Goal: Task Accomplishment & Management: Manage account settings

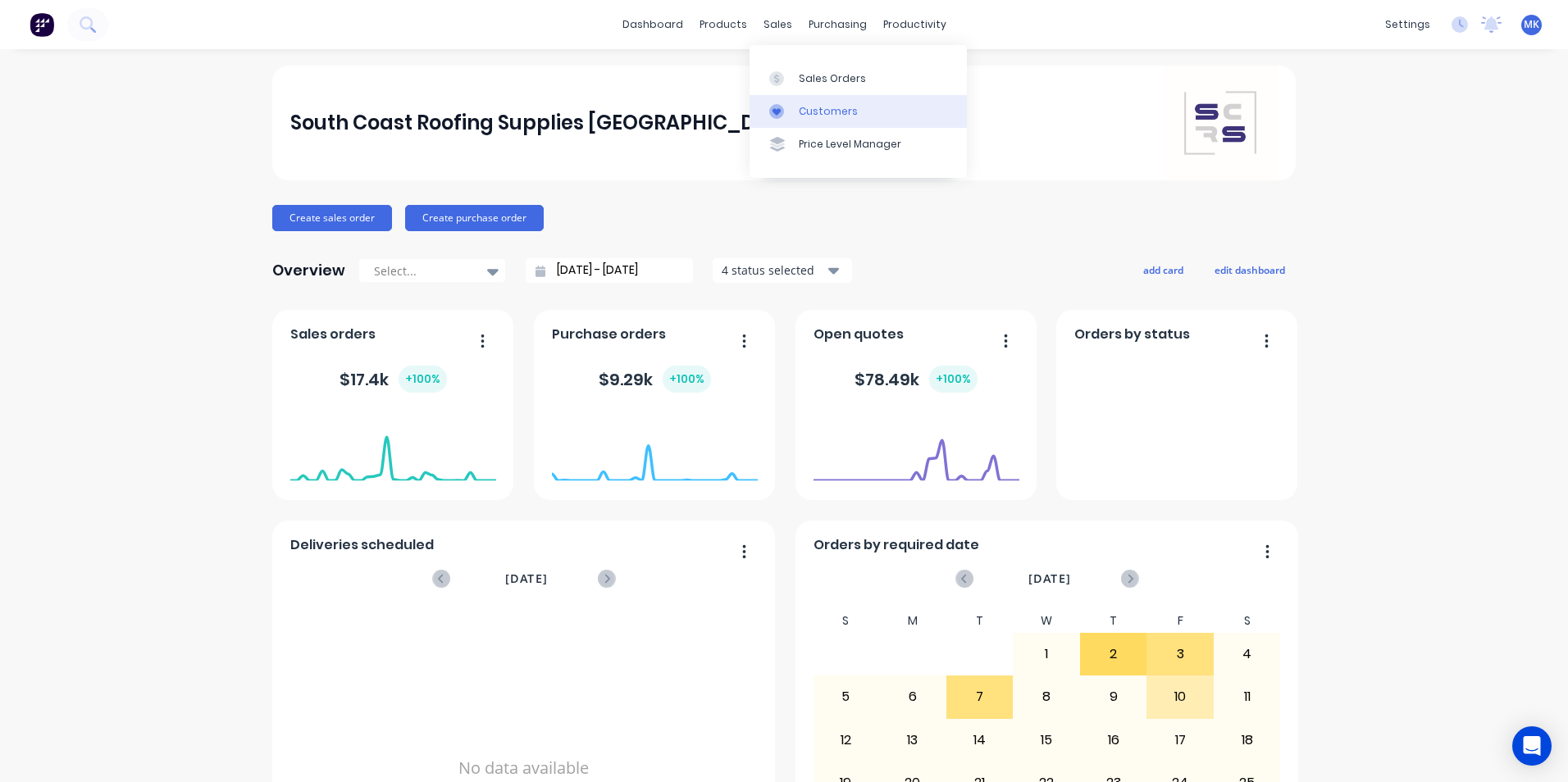
click at [809, 99] on link "Customers" at bounding box center [857, 111] width 217 height 33
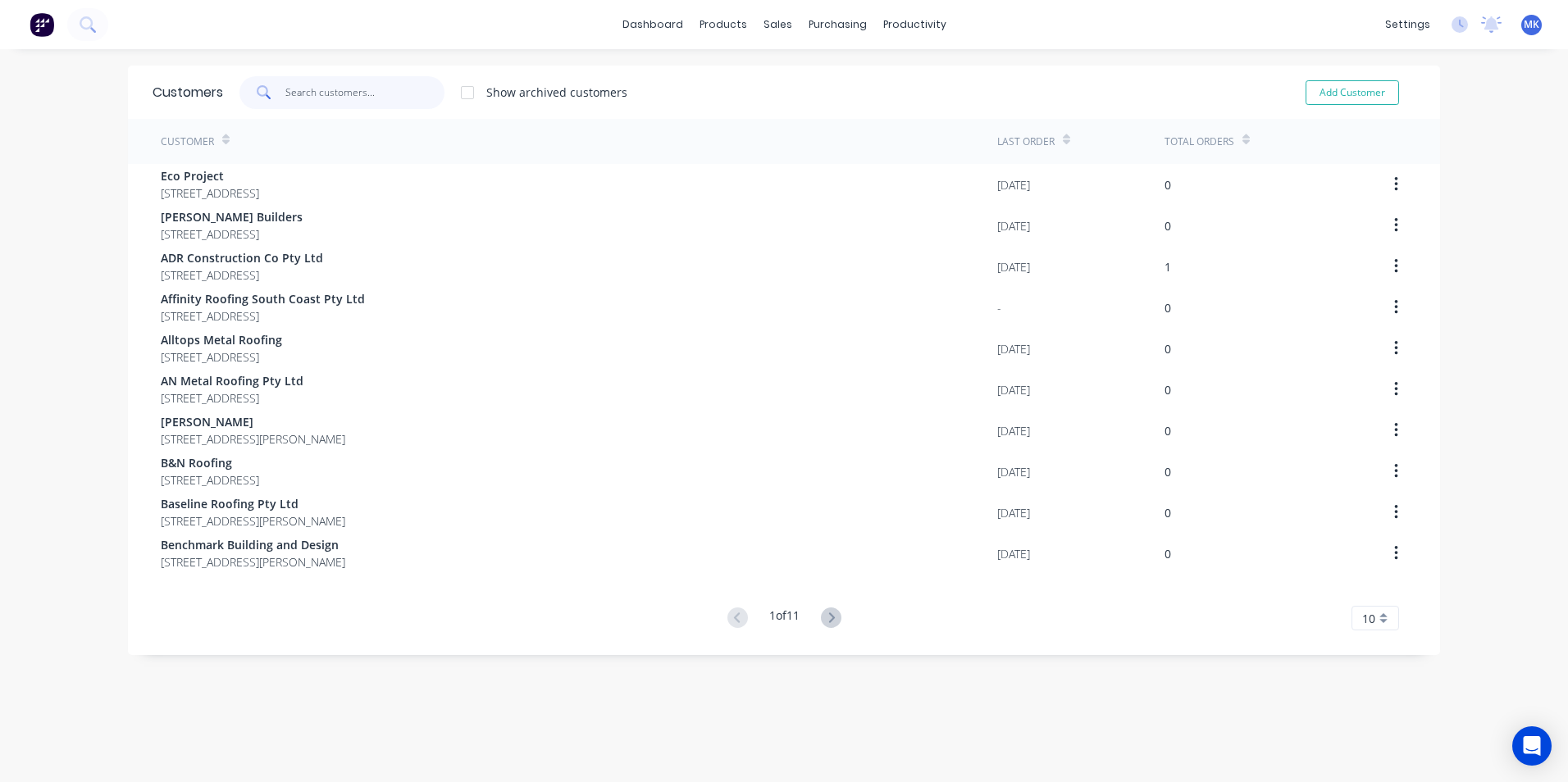
click at [374, 93] on input "text" at bounding box center [365, 92] width 160 height 33
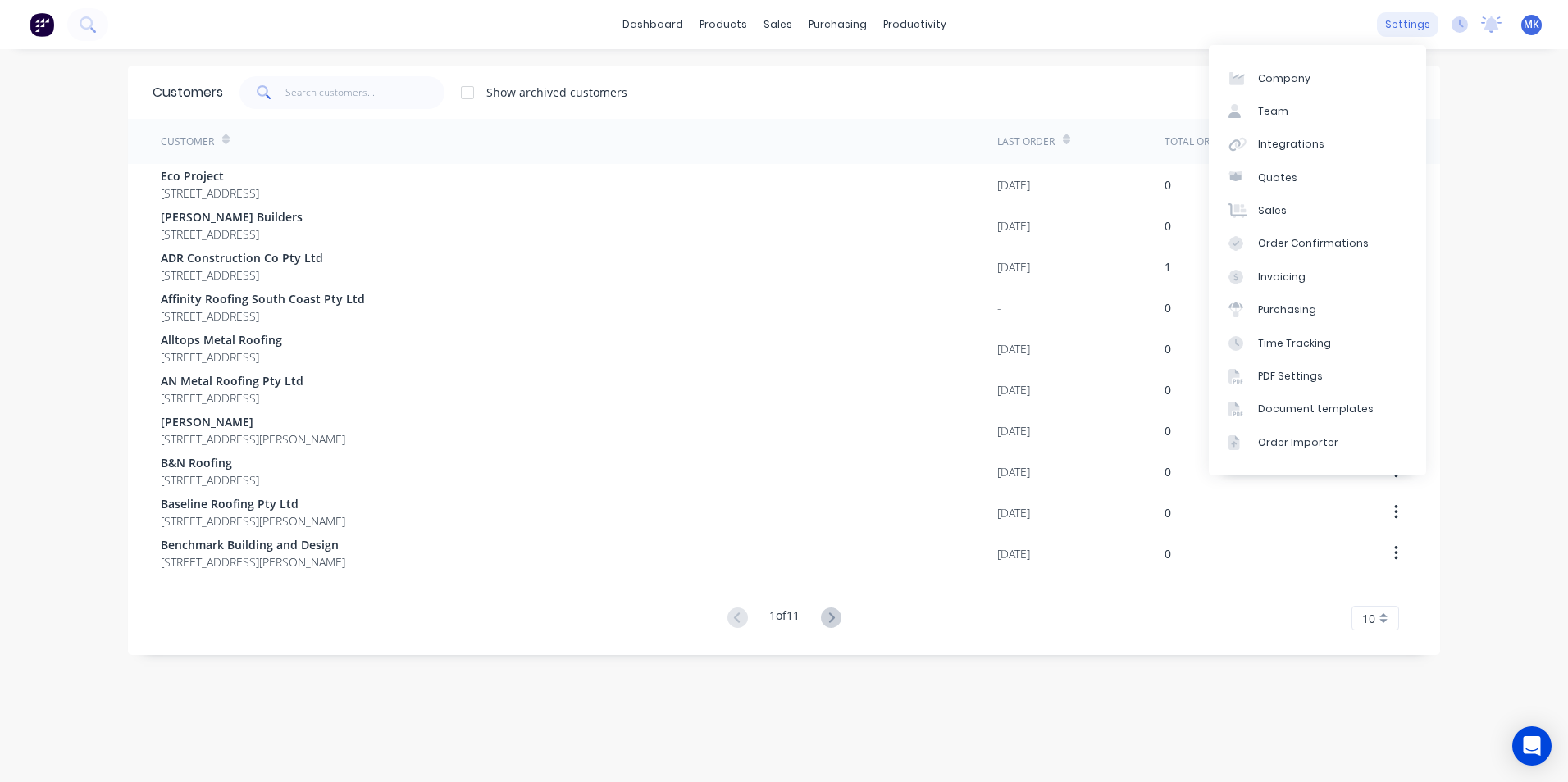
click at [1407, 25] on div "settings" at bounding box center [1407, 24] width 62 height 24
click at [1341, 146] on link "Integrations" at bounding box center [1317, 144] width 217 height 33
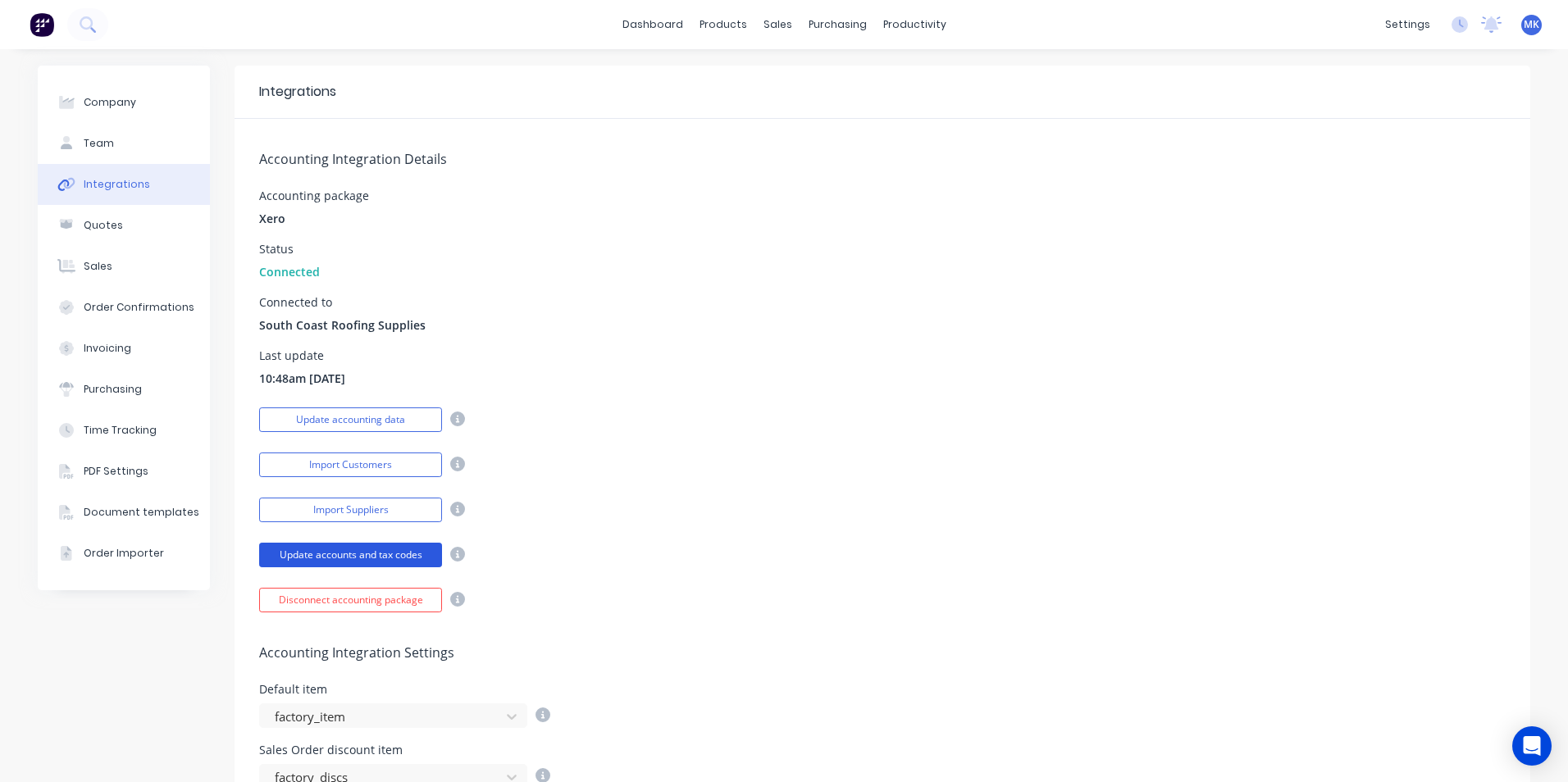
click at [386, 555] on button "Update accounts and tax codes" at bounding box center [351, 555] width 183 height 24
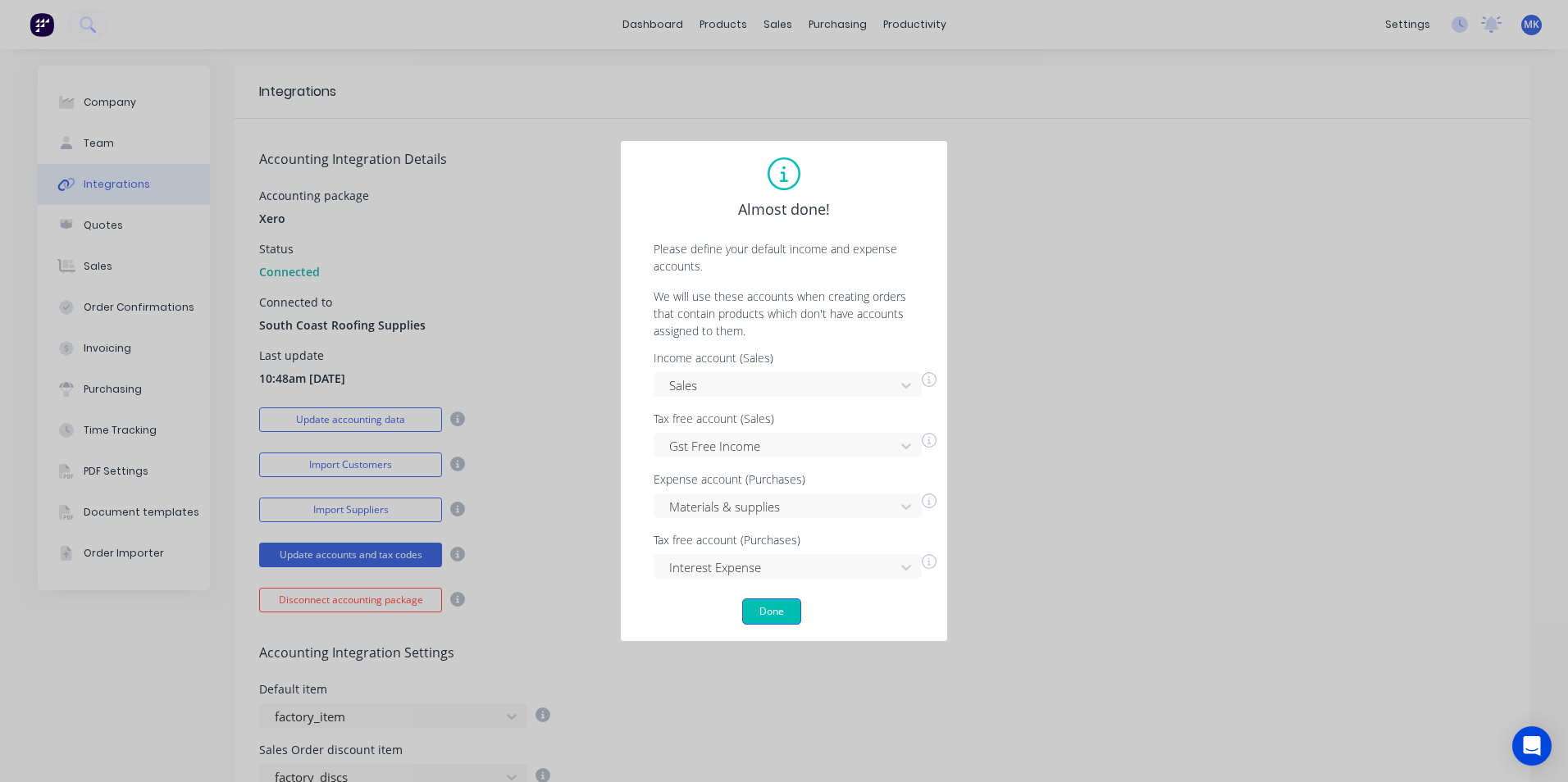
click at [761, 615] on button "Done" at bounding box center [771, 611] width 59 height 26
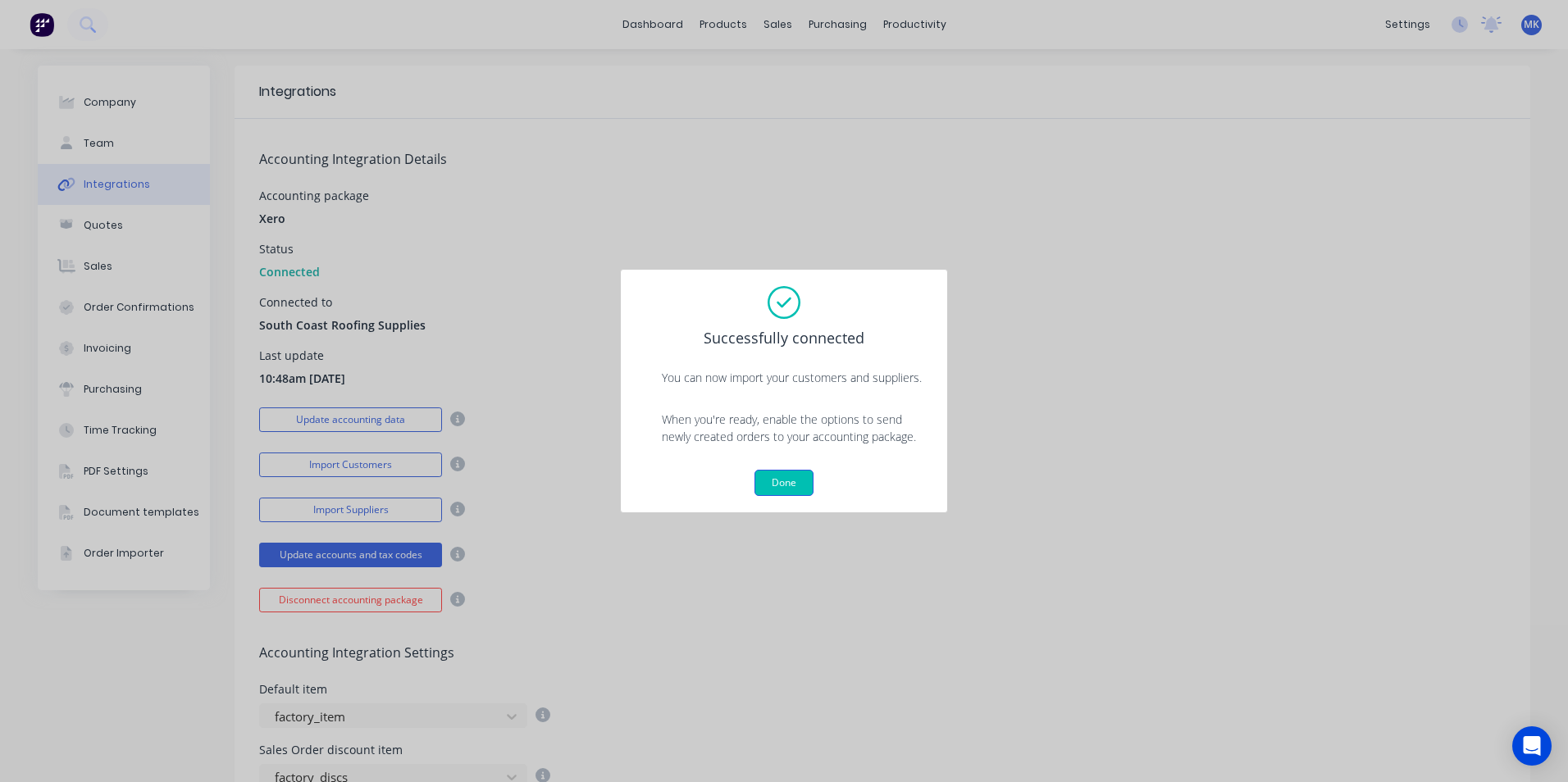
click at [782, 482] on button "Done" at bounding box center [784, 482] width 59 height 26
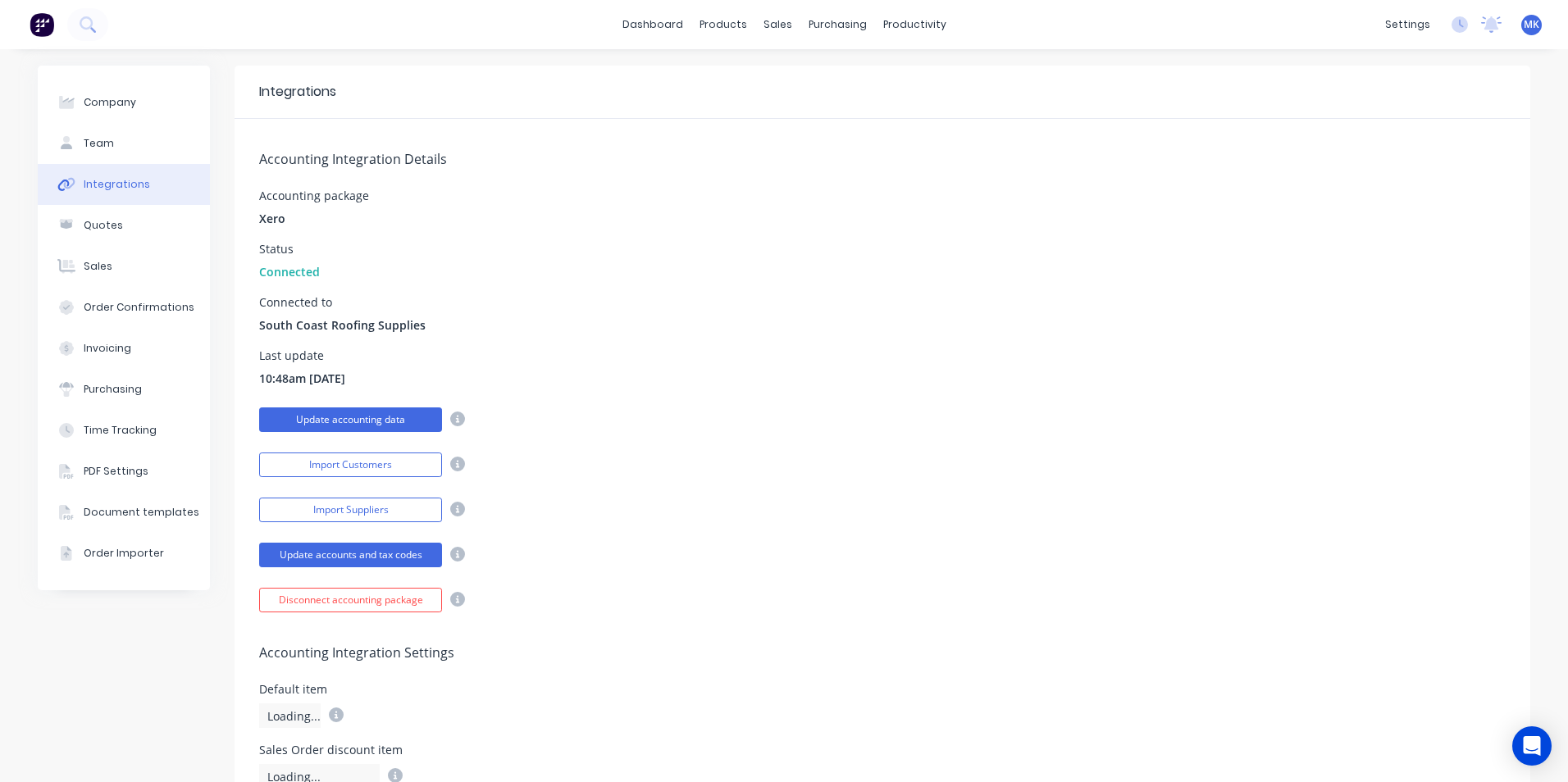
click at [392, 418] on button "Update accounting data" at bounding box center [351, 419] width 183 height 24
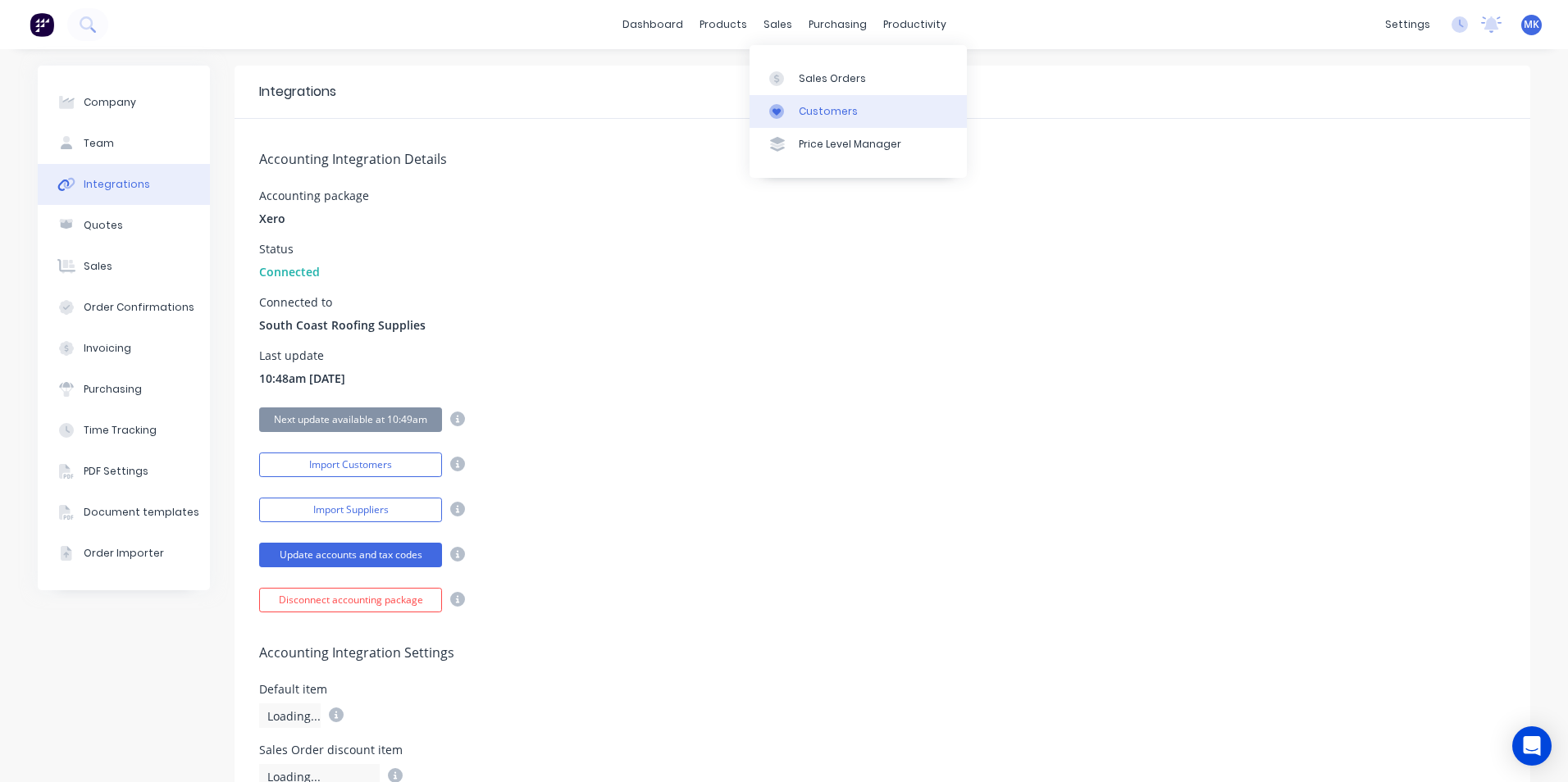
click at [818, 120] on link "Customers" at bounding box center [857, 111] width 217 height 33
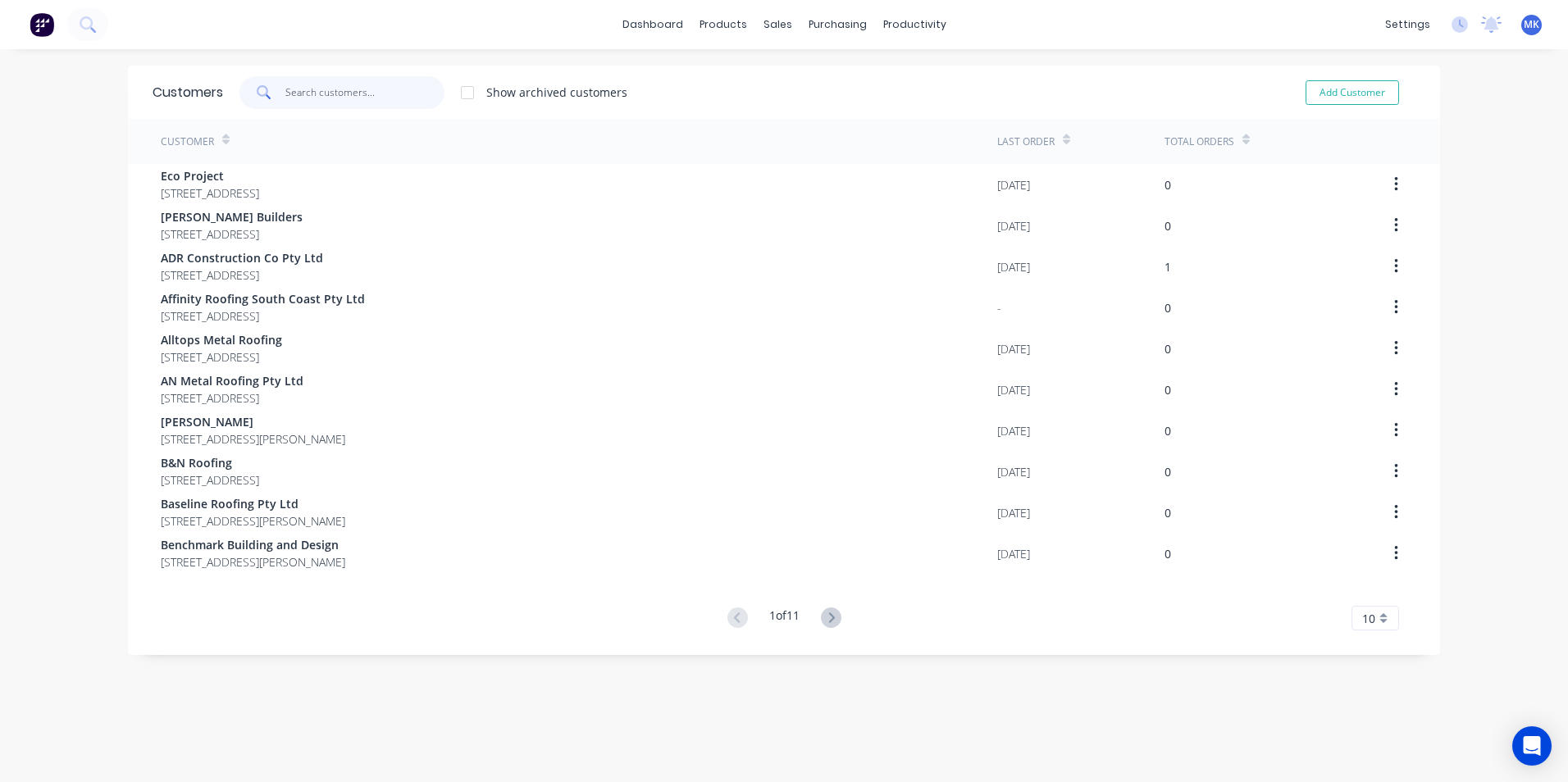
click at [396, 93] on input "text" at bounding box center [365, 92] width 160 height 33
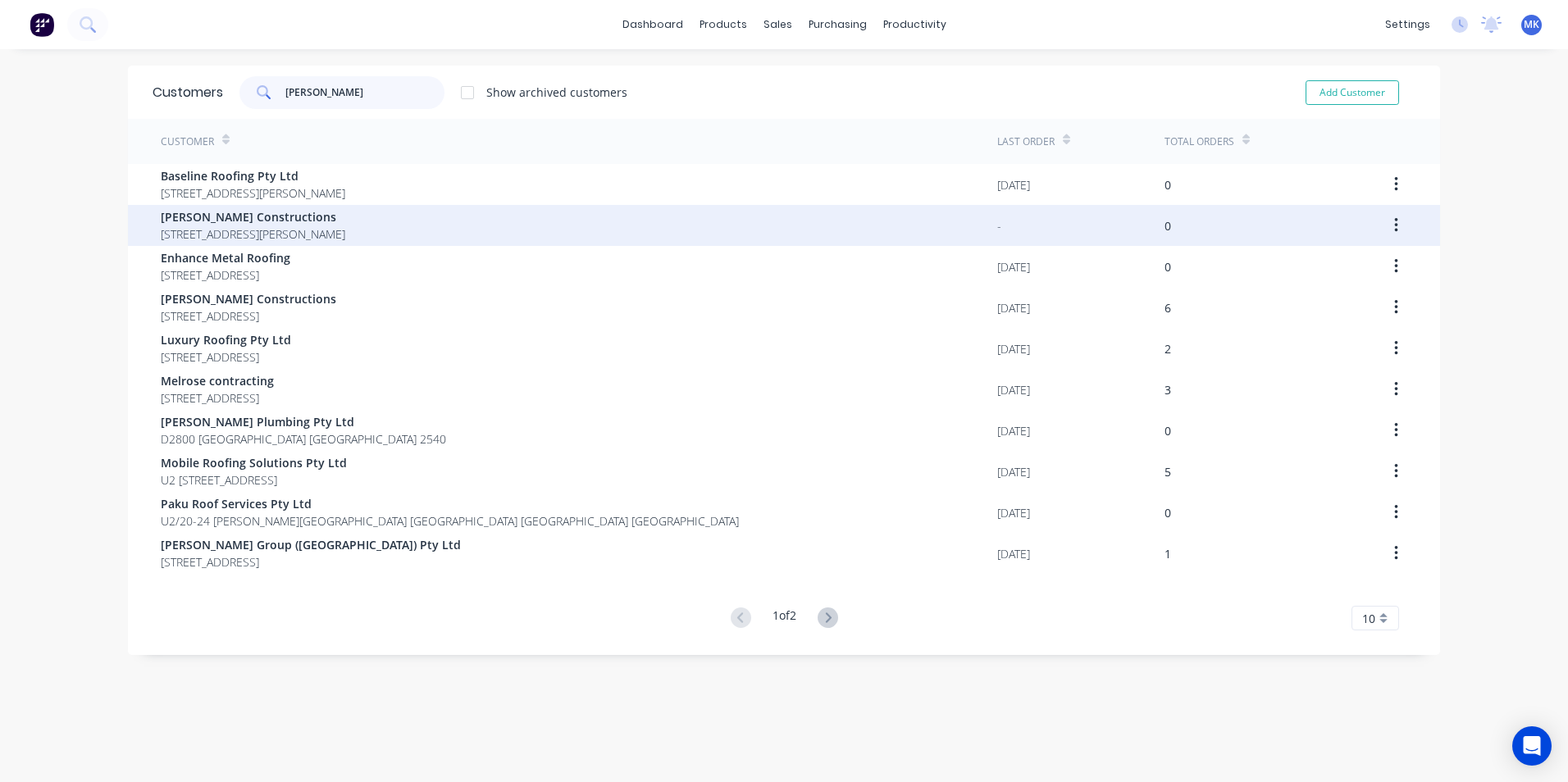
type input "[PERSON_NAME]"
click at [345, 234] on span "[STREET_ADDRESS][PERSON_NAME]" at bounding box center [253, 234] width 184 height 17
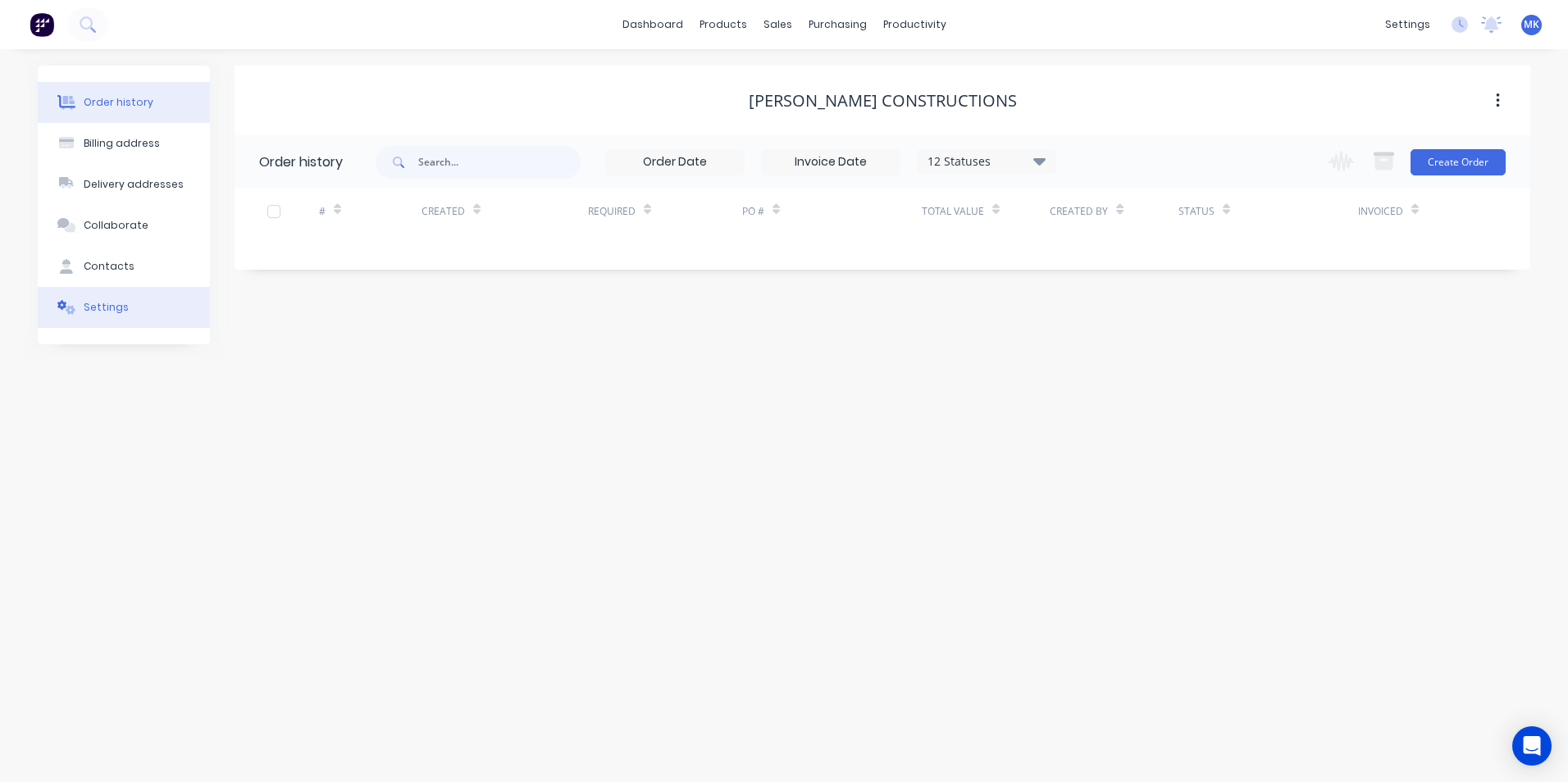
click at [109, 310] on div "Settings" at bounding box center [106, 307] width 45 height 14
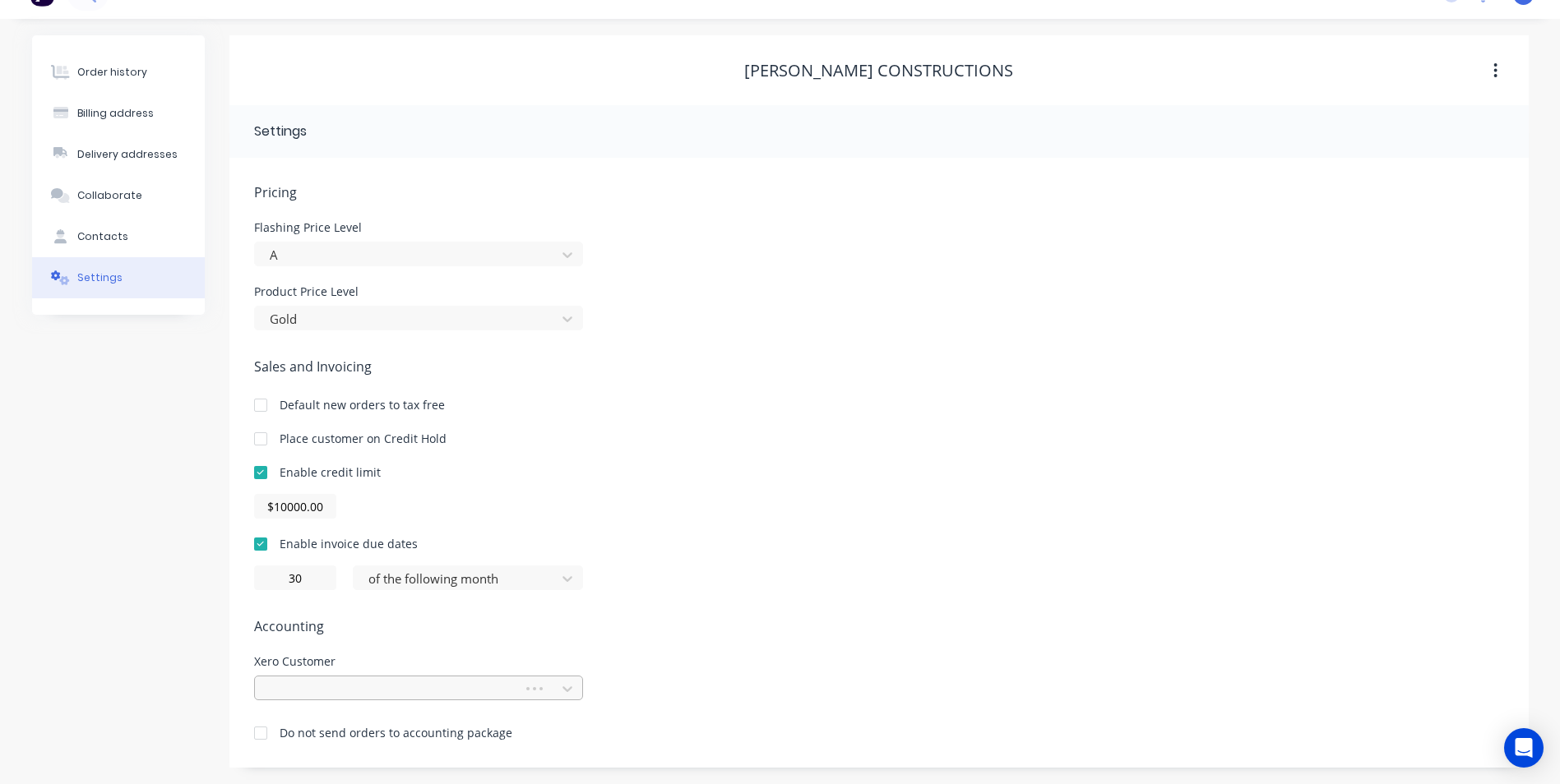
click at [406, 684] on div at bounding box center [418, 687] width 329 height 24
type input "[PERSON_NAME]"
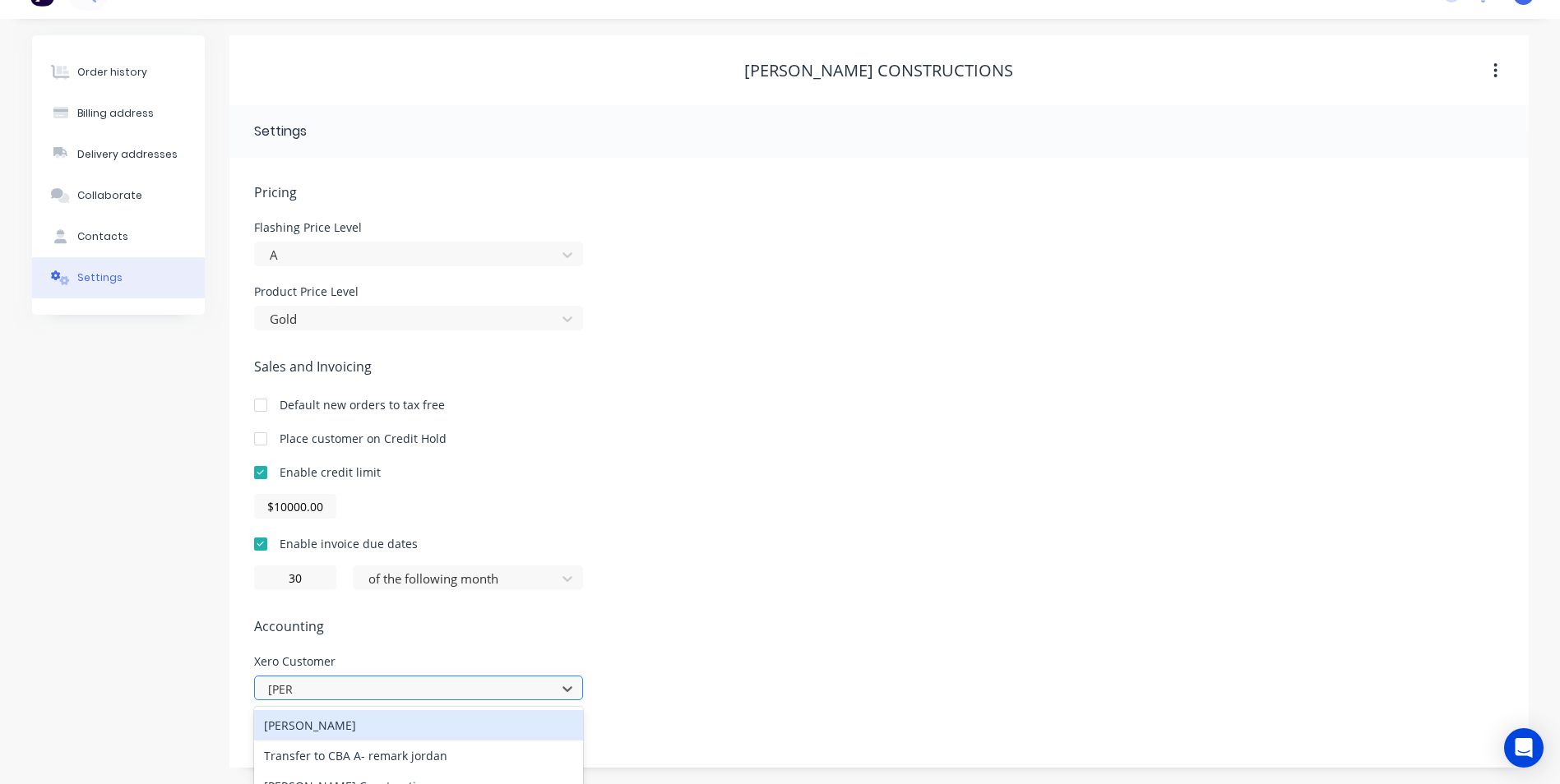
scroll to position [51, 0]
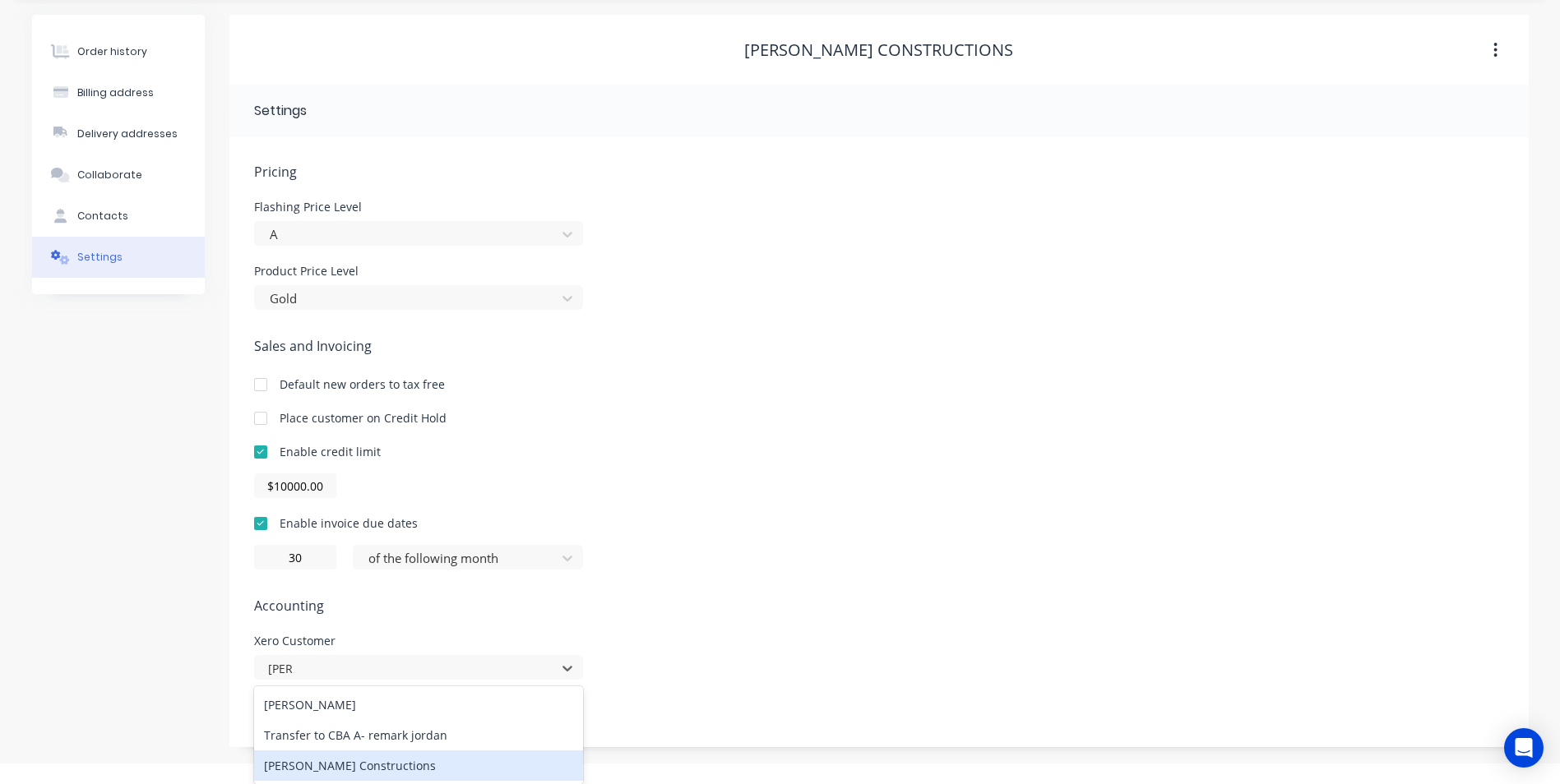
click at [466, 759] on div "[PERSON_NAME] Constructions" at bounding box center [418, 766] width 329 height 30
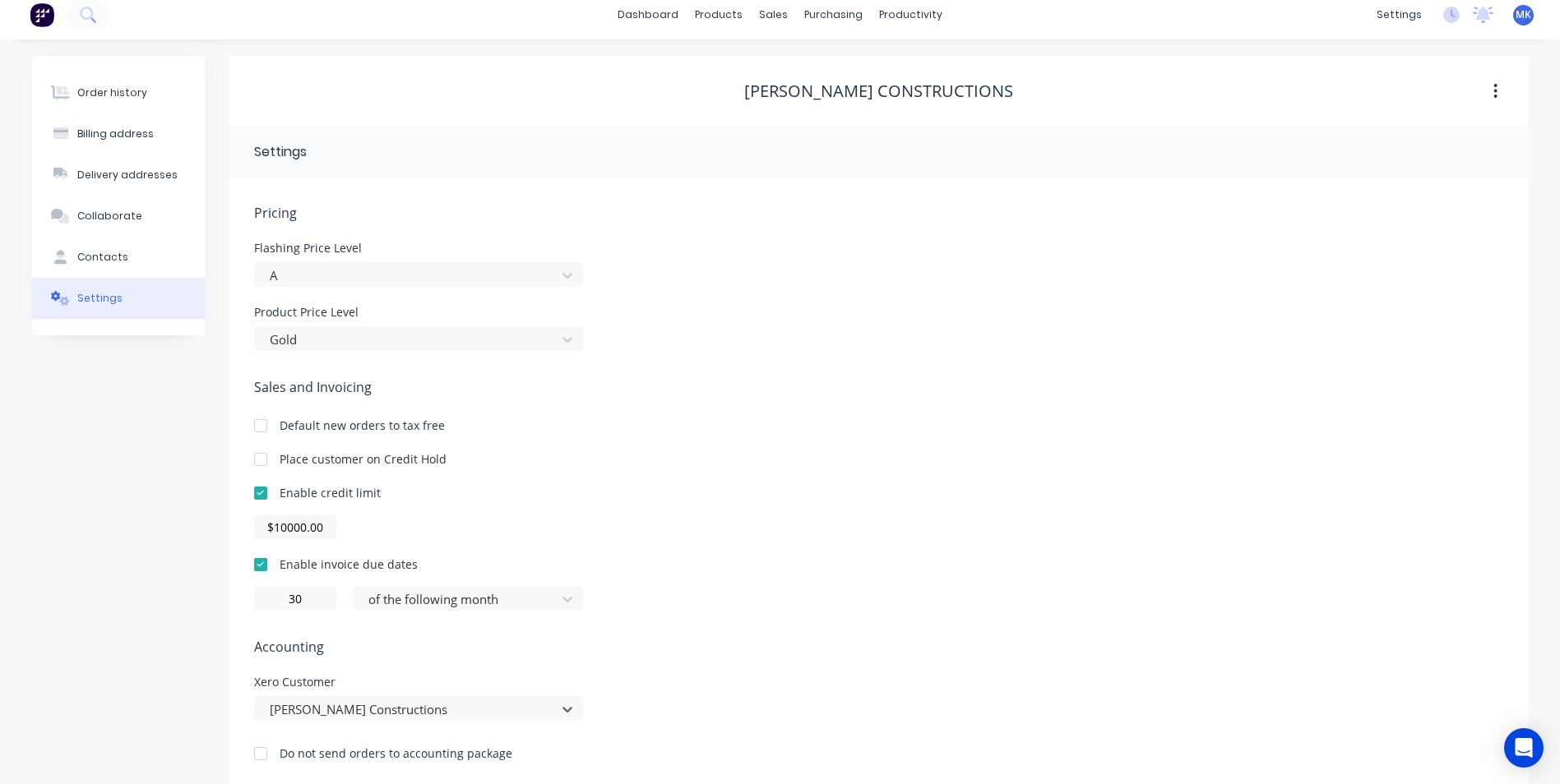
scroll to position [0, 0]
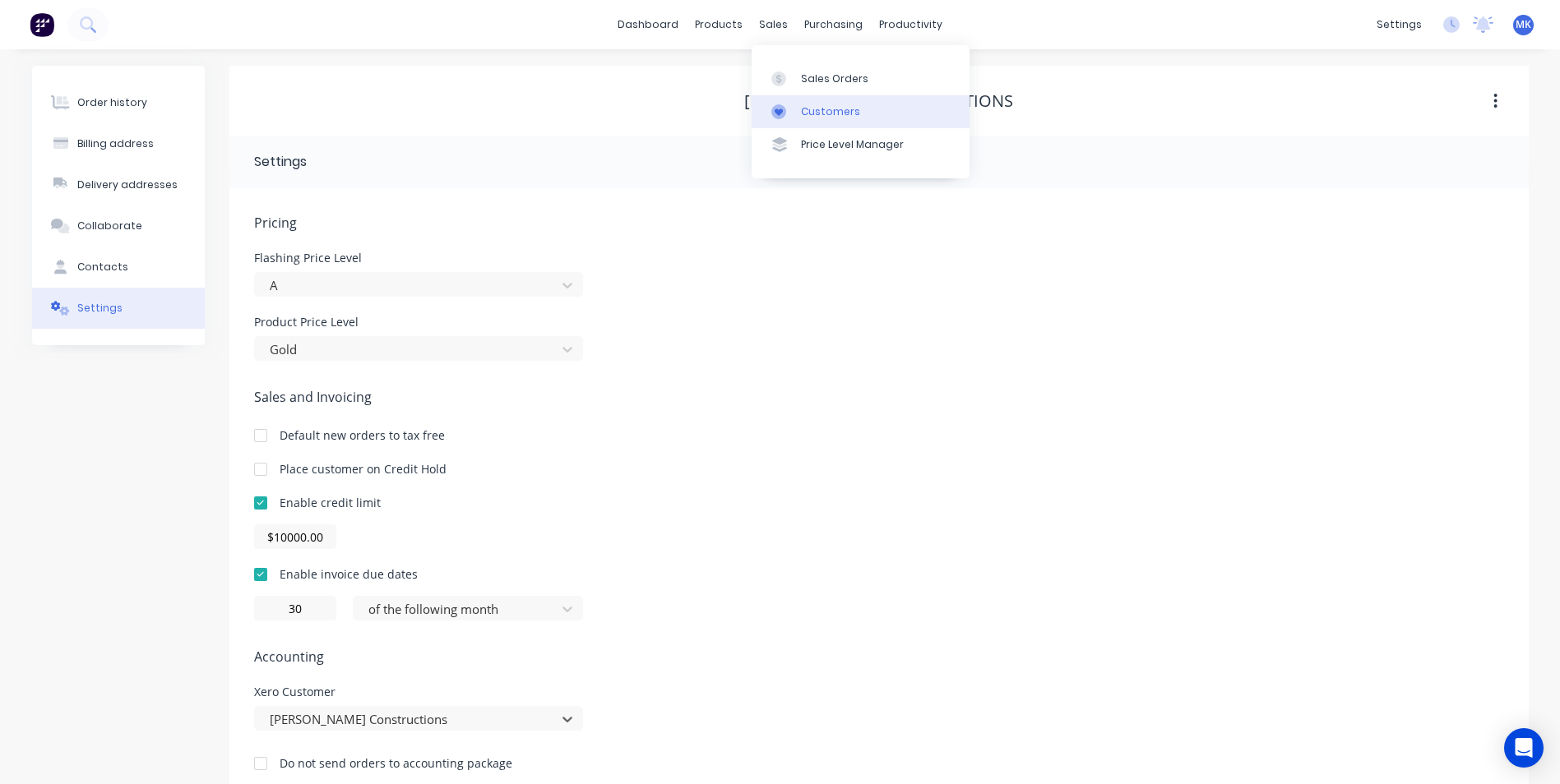
click at [823, 95] on link "Customers" at bounding box center [860, 111] width 218 height 33
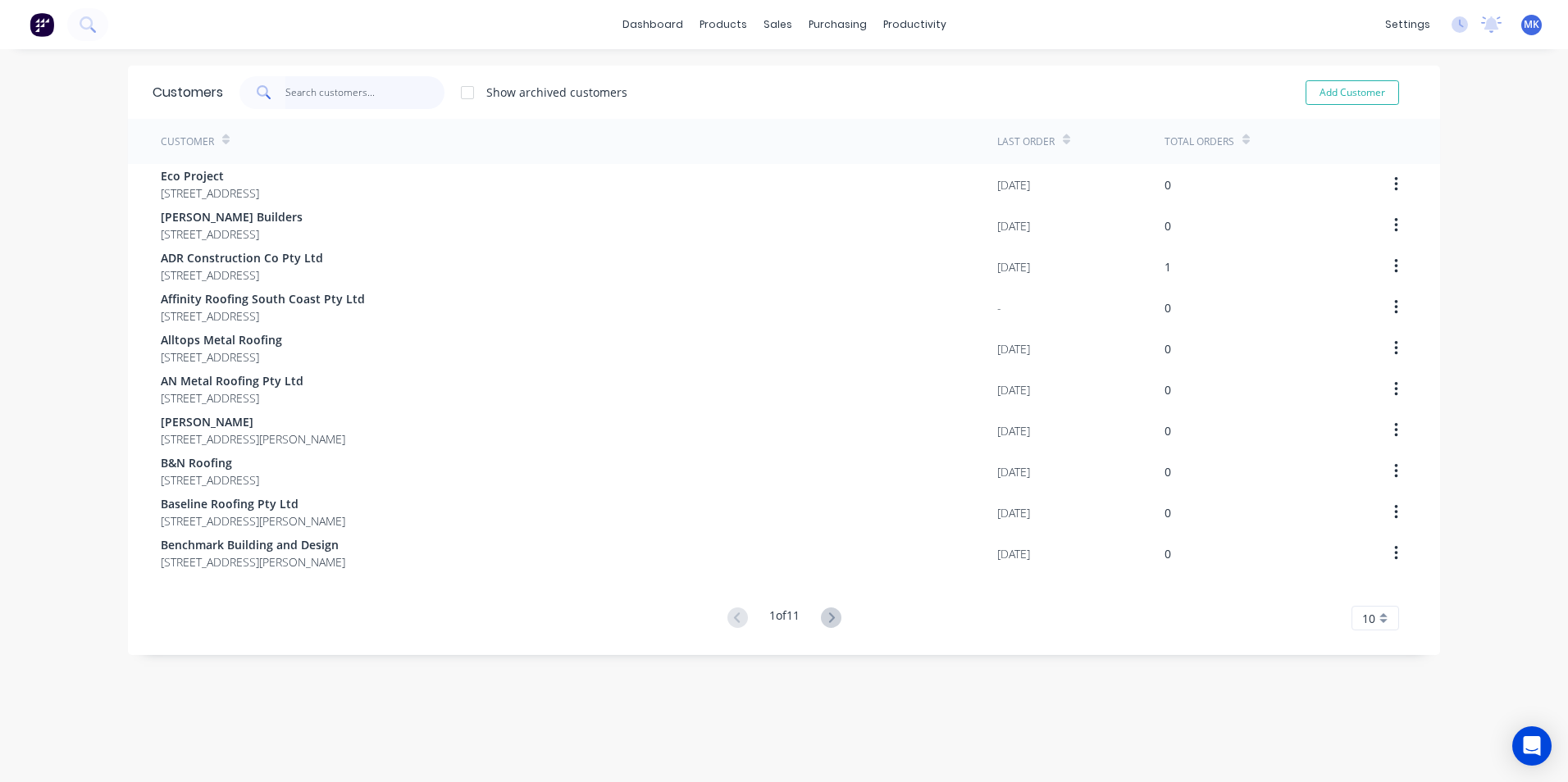
click at [299, 98] on input "text" at bounding box center [365, 92] width 160 height 33
type input "d"
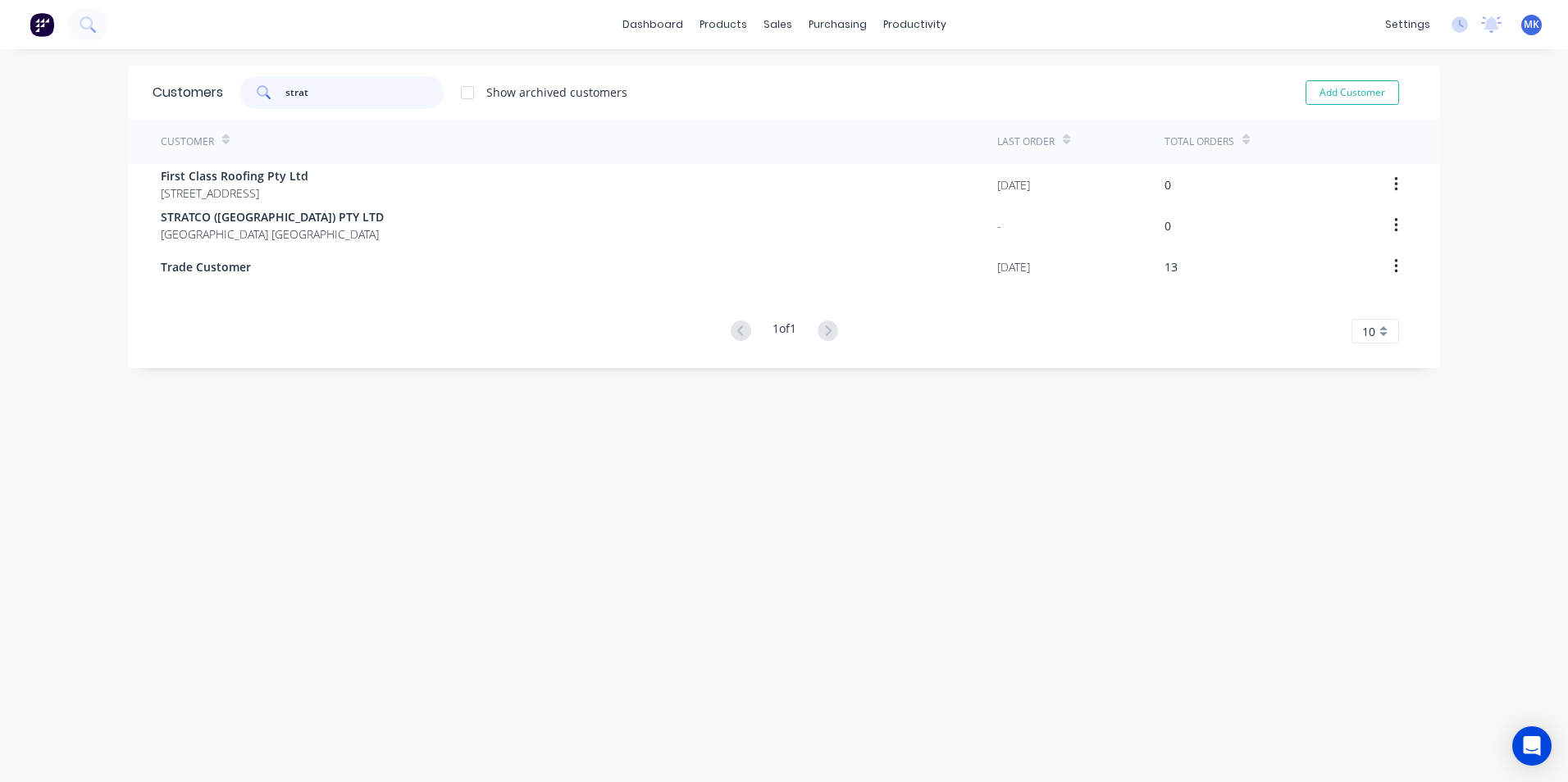
type input "strat"
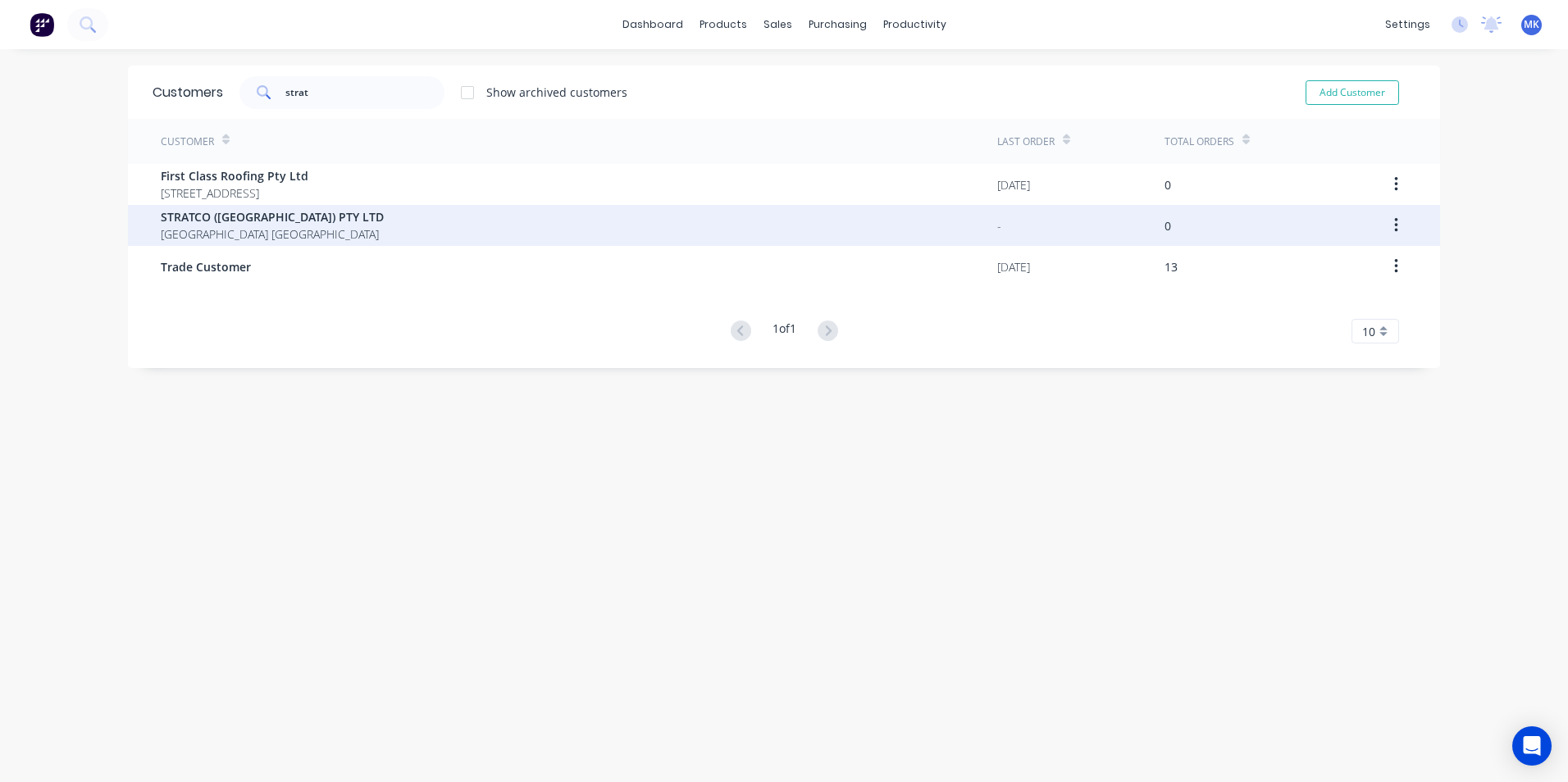
click at [289, 229] on span "[GEOGRAPHIC_DATA] [GEOGRAPHIC_DATA]" at bounding box center [272, 234] width 223 height 17
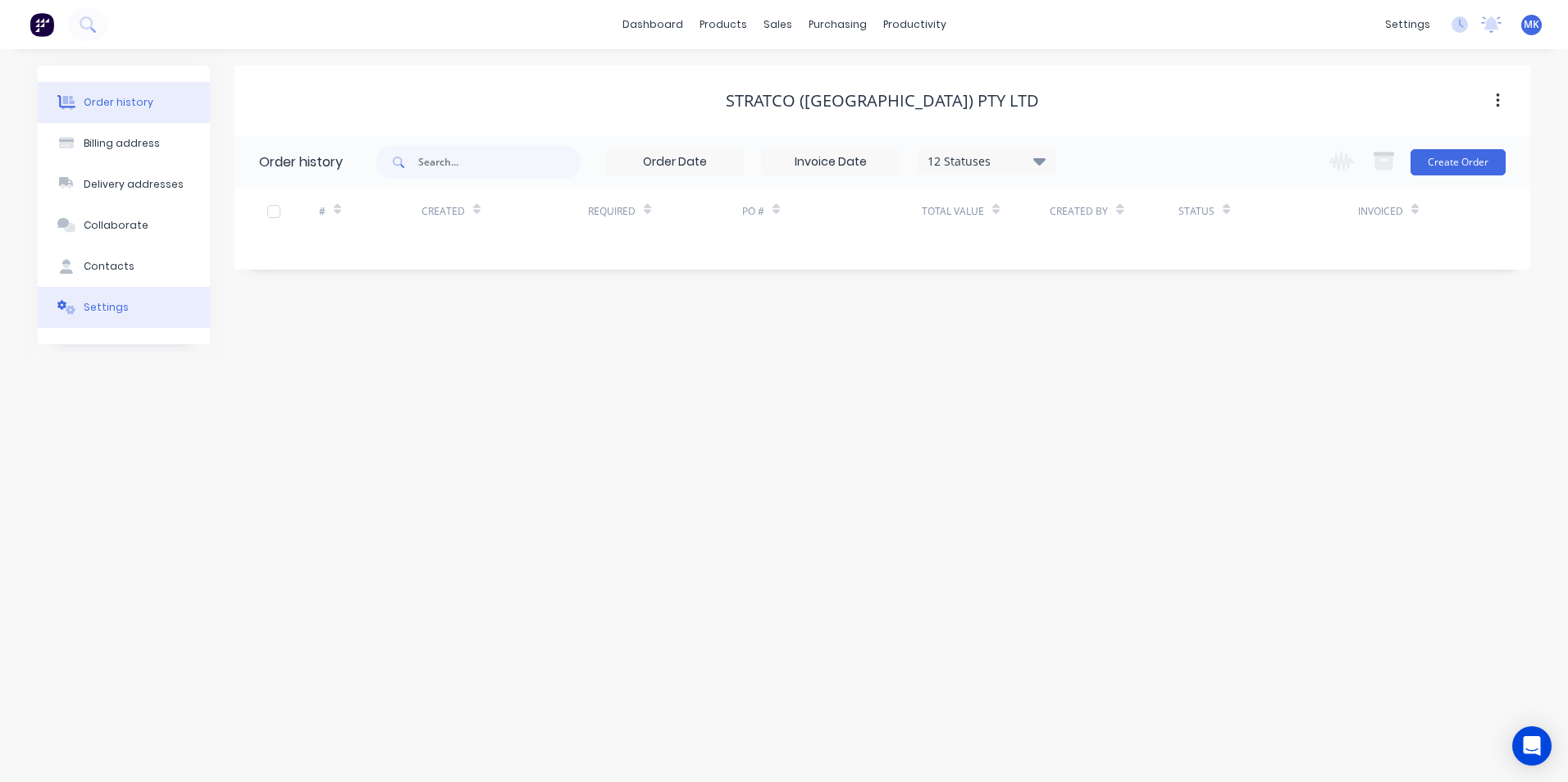
click at [137, 302] on button "Settings" at bounding box center [124, 308] width 172 height 41
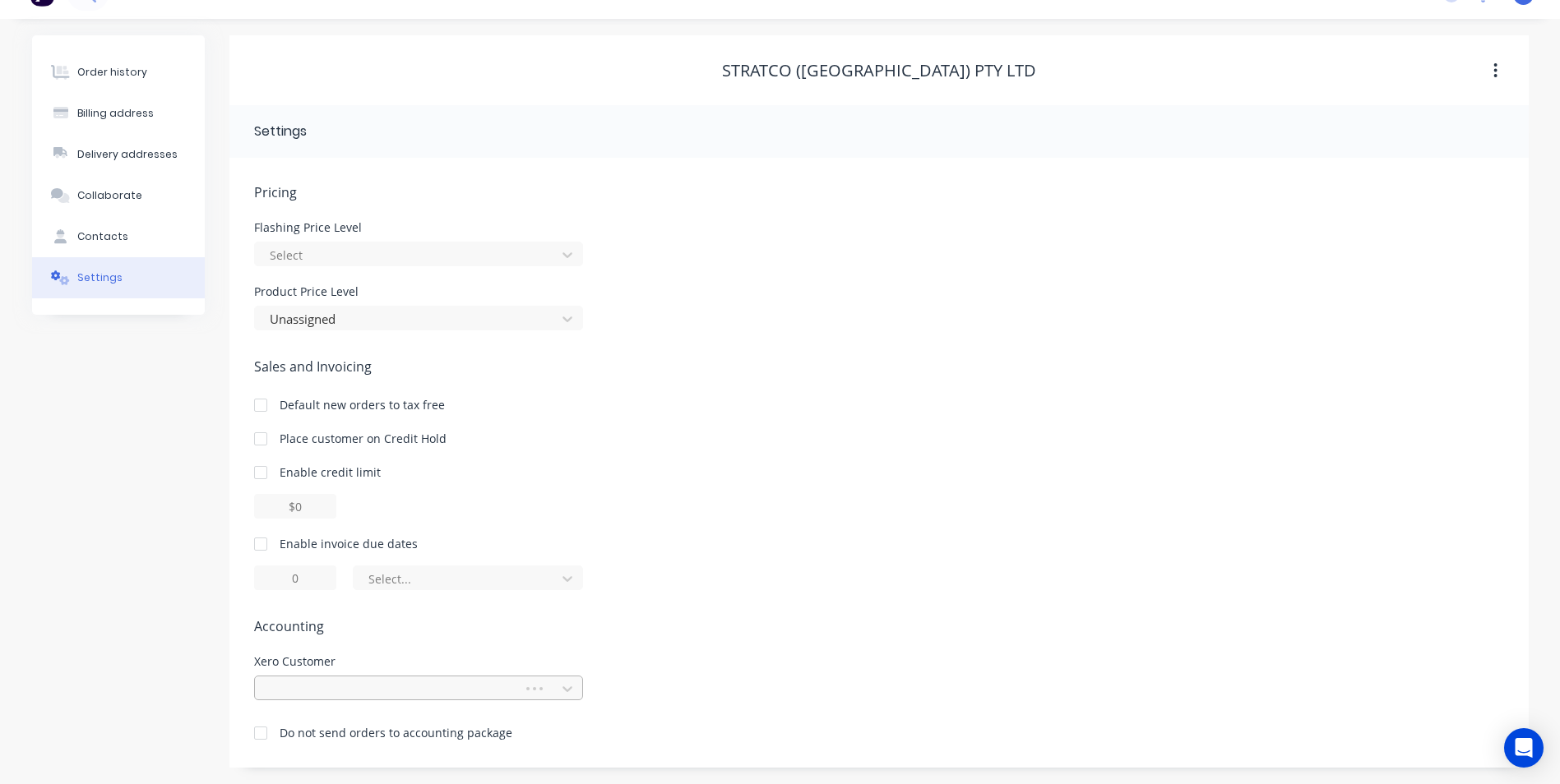
click at [408, 688] on div at bounding box center [418, 687] width 329 height 24
type input "stratc"
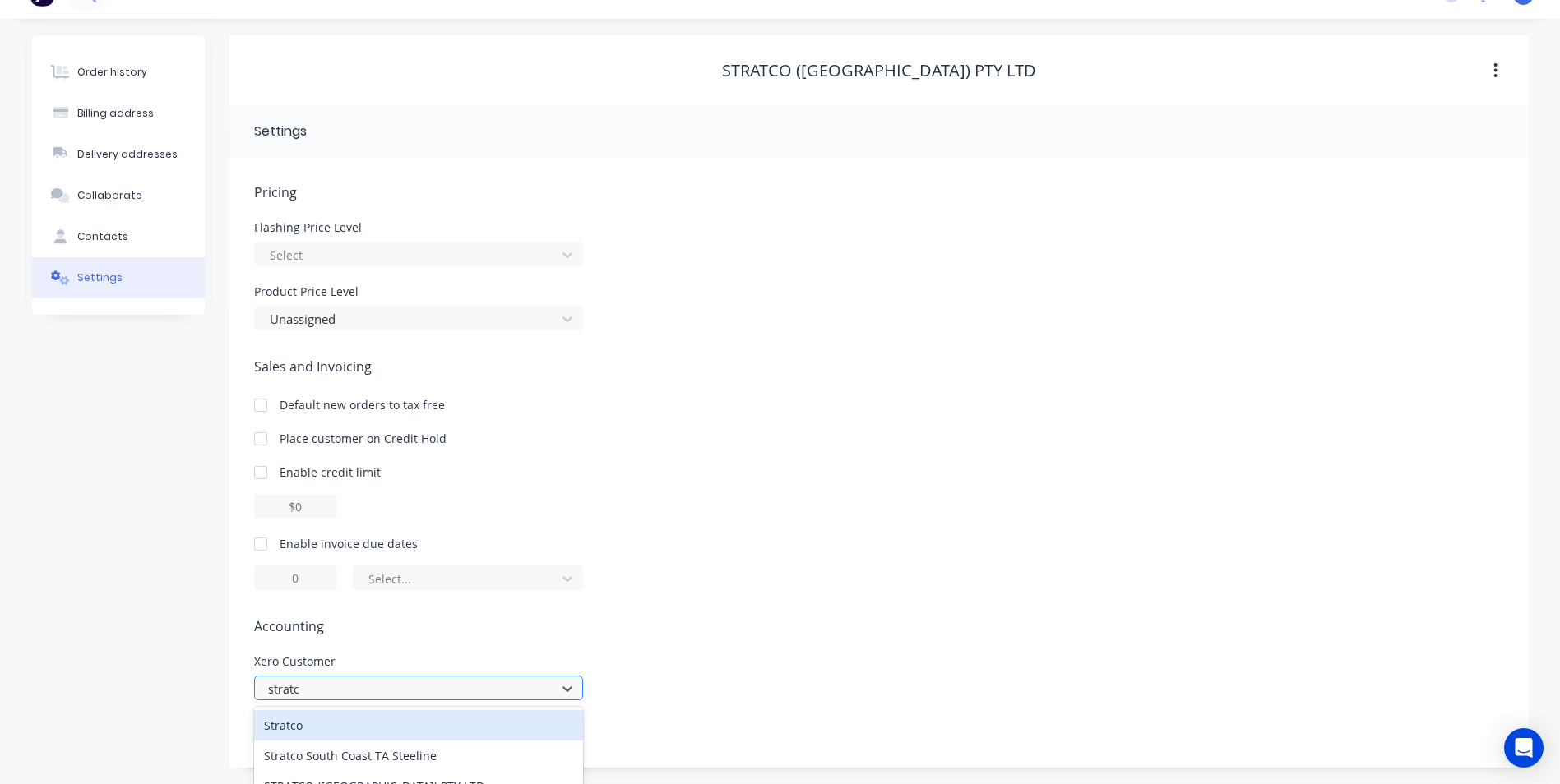
scroll to position [51, 0]
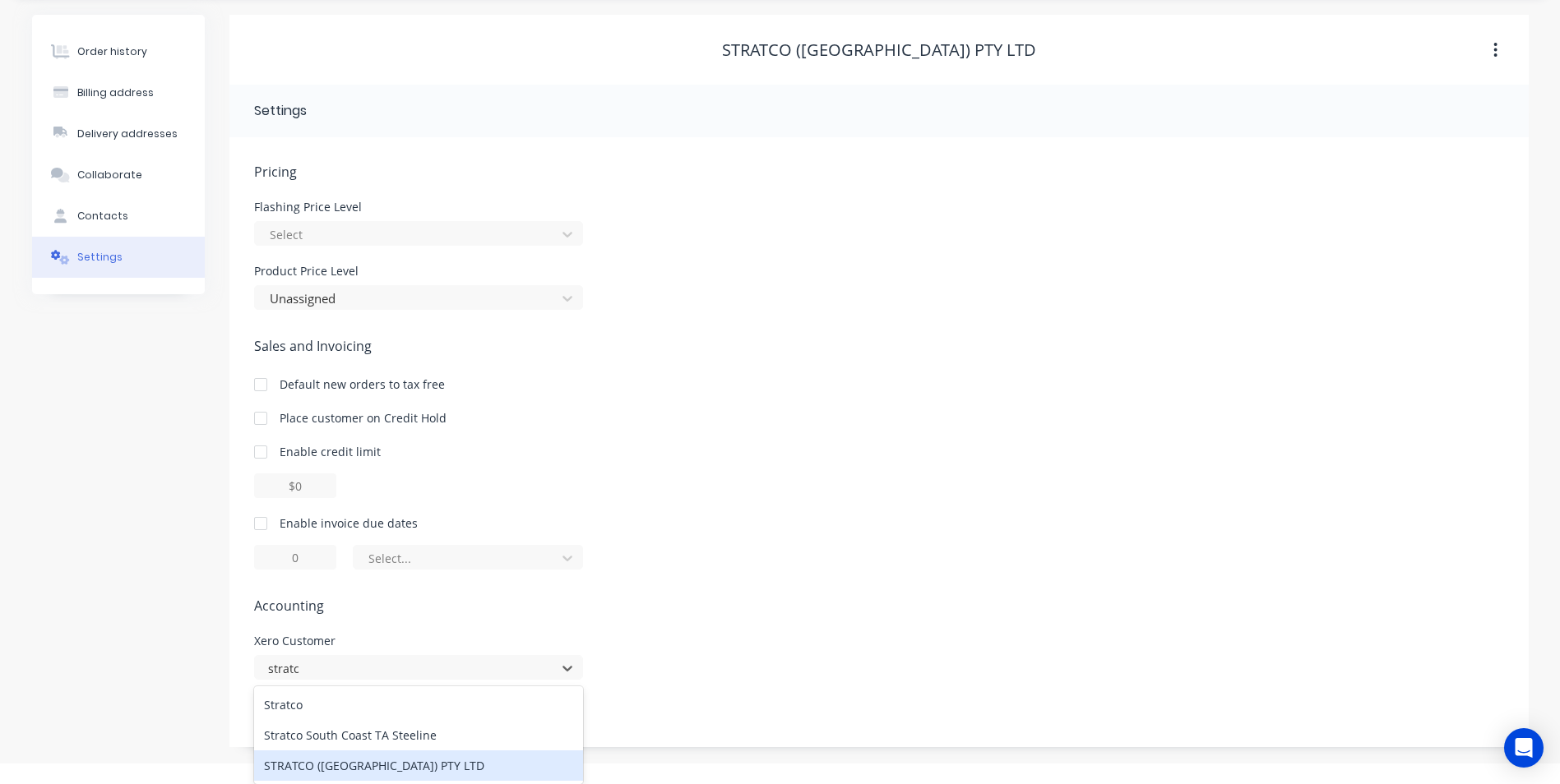
click at [410, 761] on div "STRATCO ([GEOGRAPHIC_DATA]) PTY LTD" at bounding box center [418, 766] width 329 height 30
